Goal: Transaction & Acquisition: Subscribe to service/newsletter

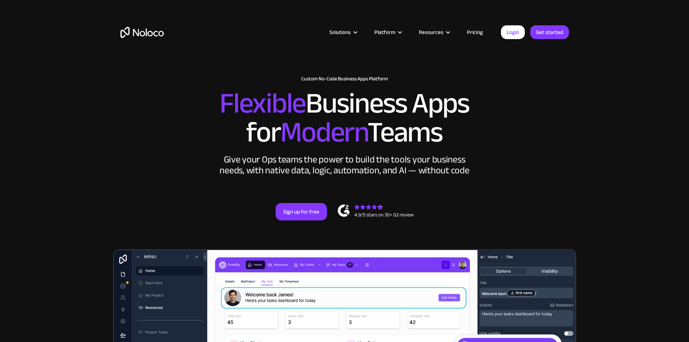
click at [473, 32] on link "Pricing" at bounding box center [475, 31] width 34 height 9
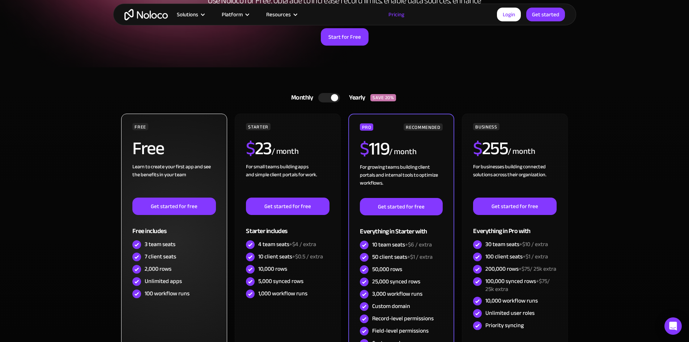
scroll to position [145, 0]
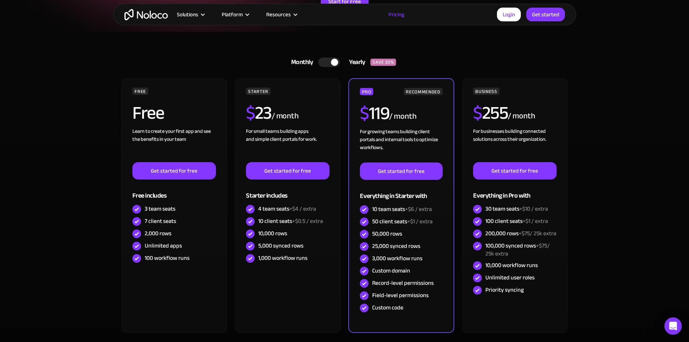
click at [326, 61] on div at bounding box center [329, 62] width 22 height 9
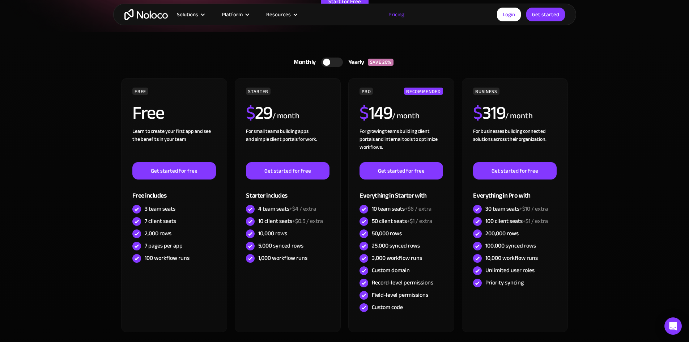
click at [326, 61] on div at bounding box center [326, 62] width 7 height 7
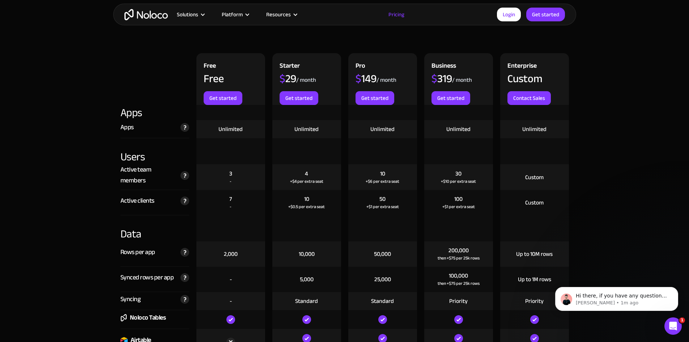
scroll to position [868, 0]
